Goal: Navigation & Orientation: Find specific page/section

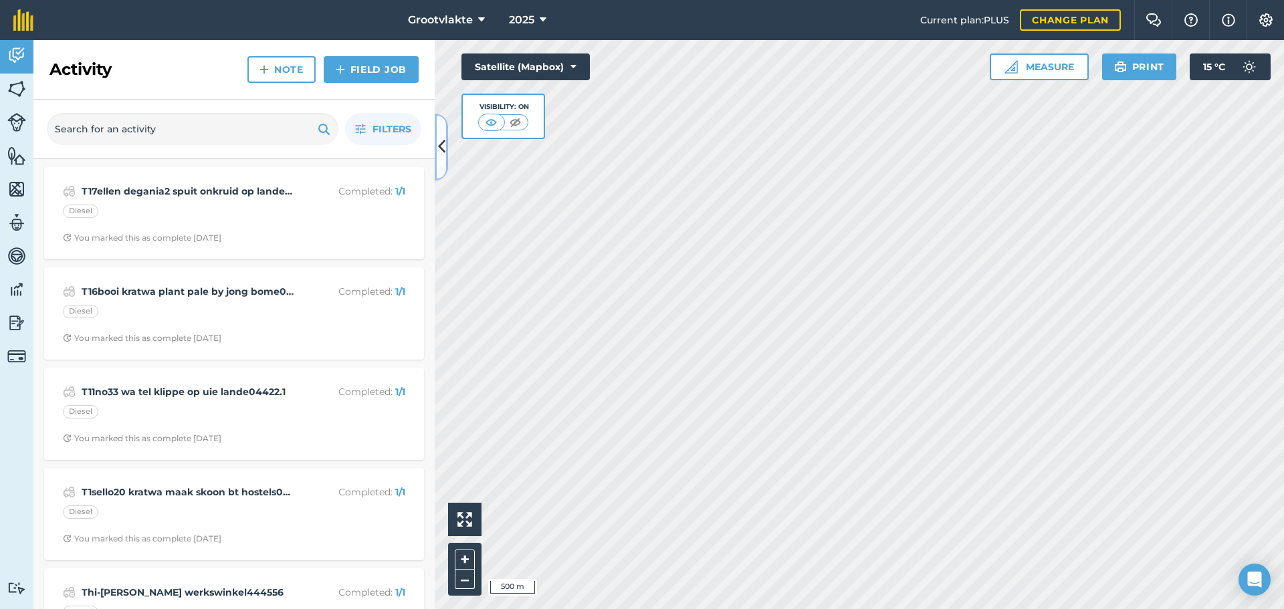
click at [439, 146] on icon at bounding box center [441, 146] width 7 height 23
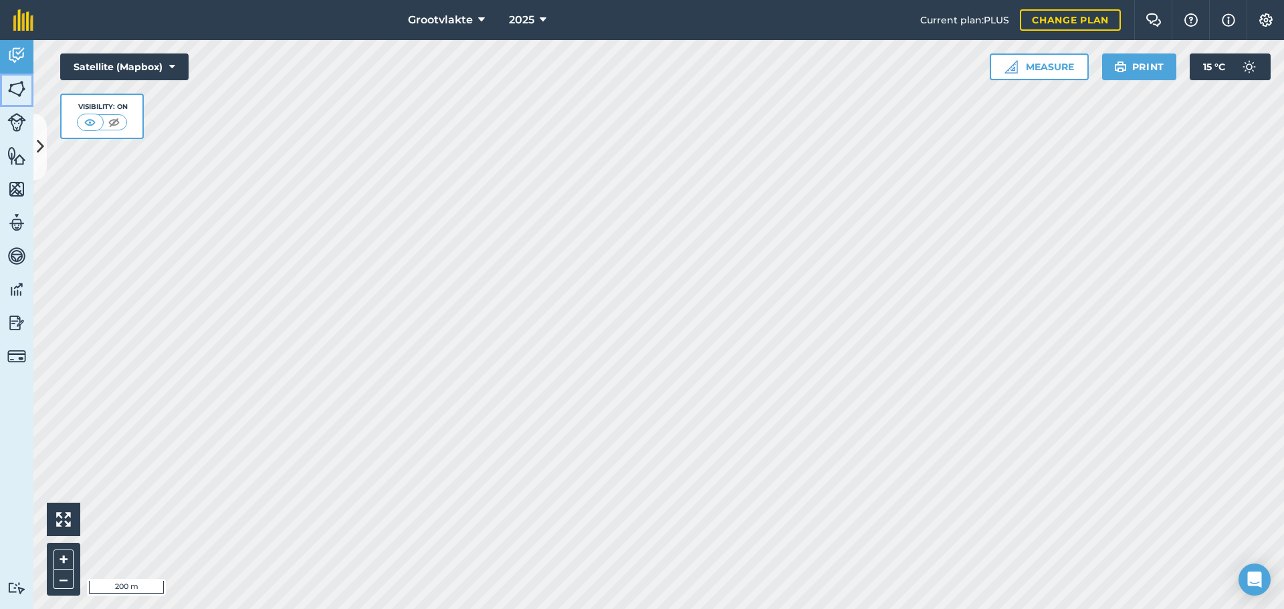
click at [18, 88] on img at bounding box center [16, 89] width 19 height 20
click at [18, 84] on img at bounding box center [16, 89] width 19 height 20
click at [727, 32] on div "Grootvlakte 2025 Current plan : PLUS Change plan Farm Chat Help Info Settings G…" at bounding box center [642, 304] width 1284 height 609
